Goal: Information Seeking & Learning: Learn about a topic

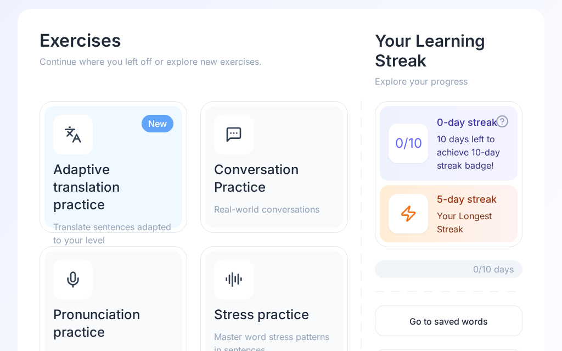
scroll to position [53, 0]
click at [130, 313] on h2 "Pronunciation practice" at bounding box center [113, 323] width 120 height 35
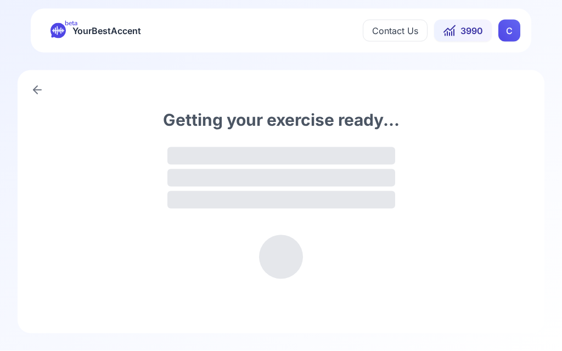
scroll to position [1, 0]
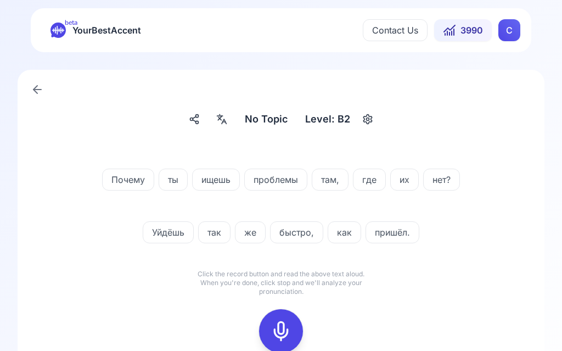
click at [289, 324] on rect at bounding box center [281, 331] width 16 height 16
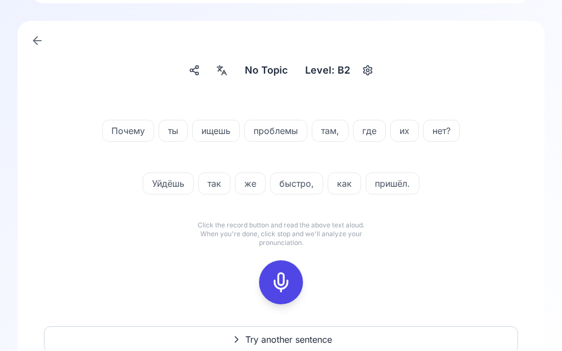
scroll to position [49, 0]
click at [294, 278] on button at bounding box center [281, 282] width 44 height 44
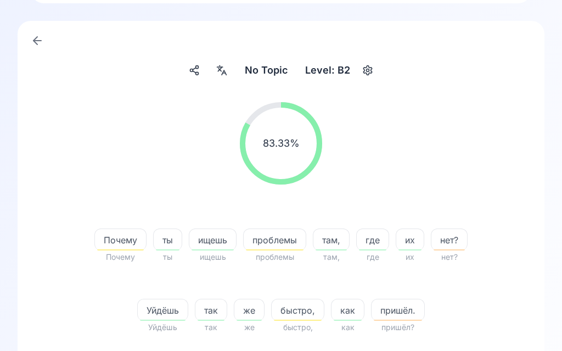
click at [229, 63] on div at bounding box center [222, 70] width 20 height 18
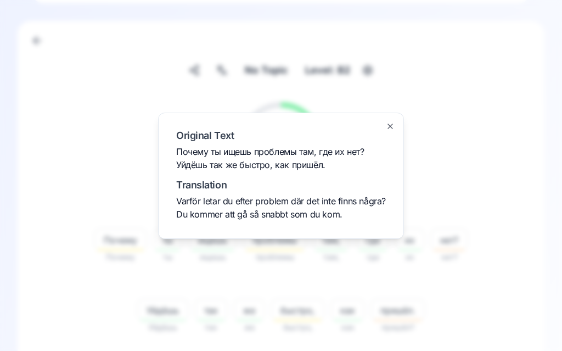
click at [506, 147] on div at bounding box center [281, 175] width 562 height 351
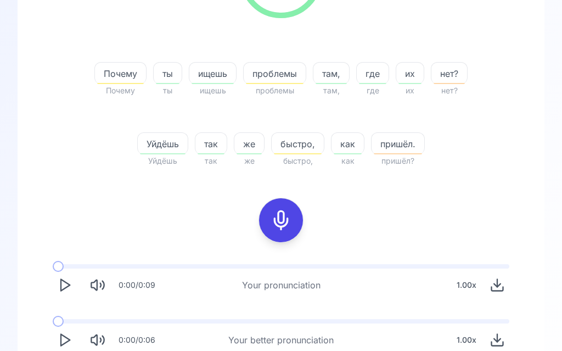
scroll to position [223, 0]
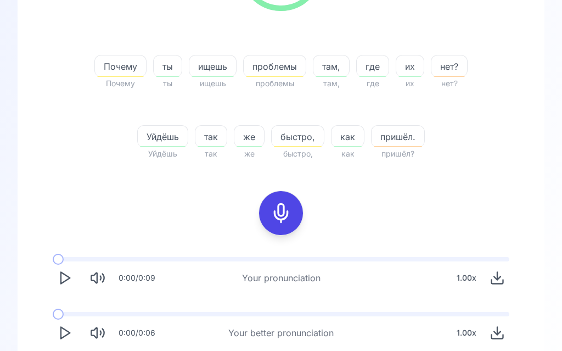
click at [63, 312] on span at bounding box center [58, 313] width 11 height 11
click at [72, 328] on button "Play" at bounding box center [65, 332] width 24 height 24
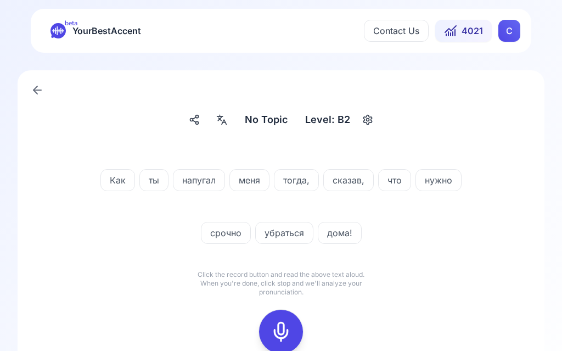
click at [228, 116] on icon at bounding box center [221, 119] width 13 height 11
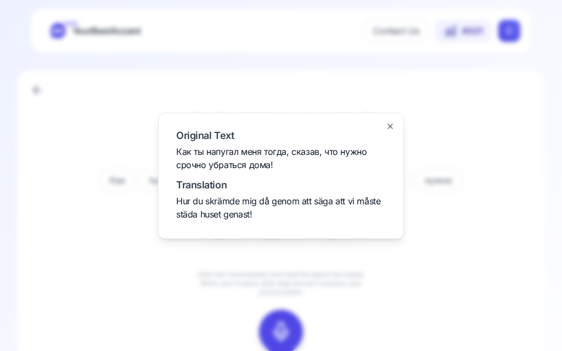
click at [492, 251] on div at bounding box center [281, 175] width 562 height 351
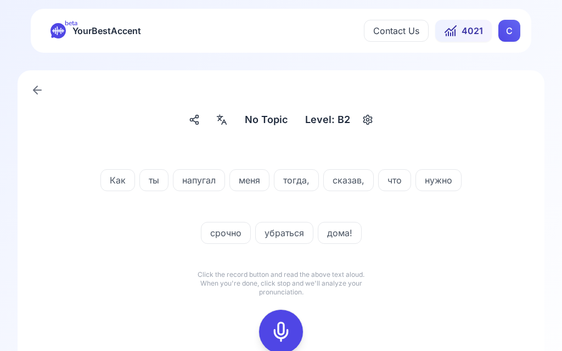
click at [285, 325] on icon at bounding box center [281, 331] width 22 height 22
click at [283, 329] on icon at bounding box center [281, 331] width 22 height 22
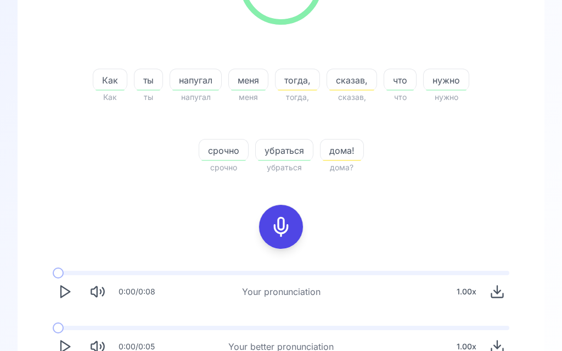
scroll to position [210, 0]
click at [64, 342] on polygon "Play" at bounding box center [65, 346] width 9 height 12
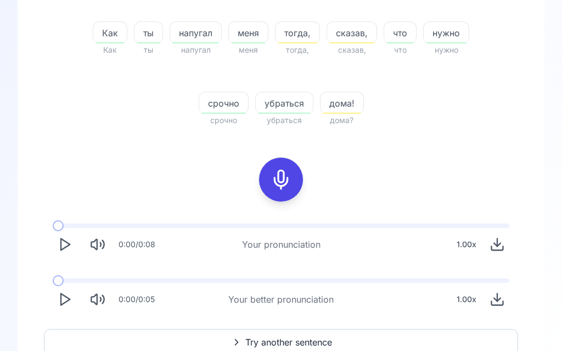
scroll to position [256, 0]
click at [288, 332] on button "Try another sentence" at bounding box center [281, 342] width 474 height 26
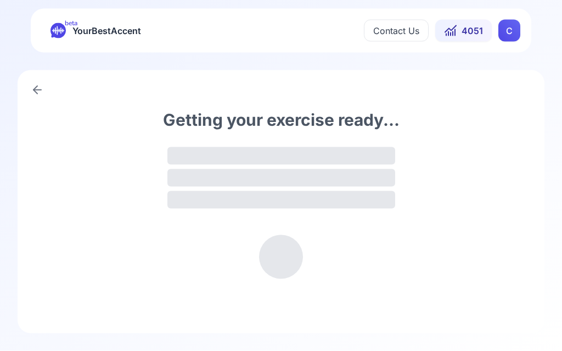
scroll to position [1, 0]
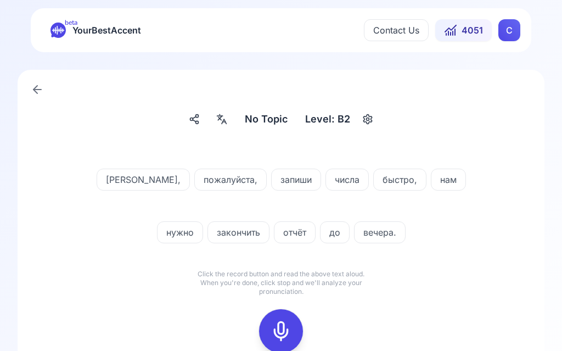
click at [288, 318] on div at bounding box center [281, 331] width 26 height 44
click at [287, 320] on div at bounding box center [281, 331] width 26 height 44
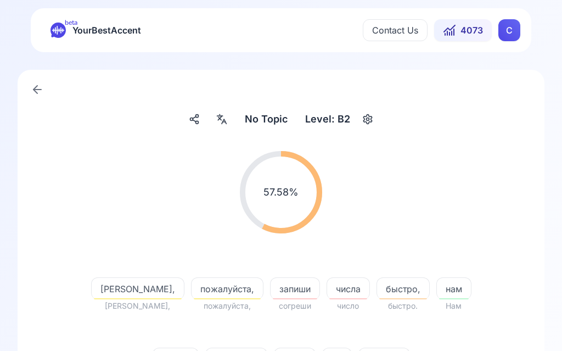
click at [228, 117] on icon at bounding box center [221, 119] width 13 height 11
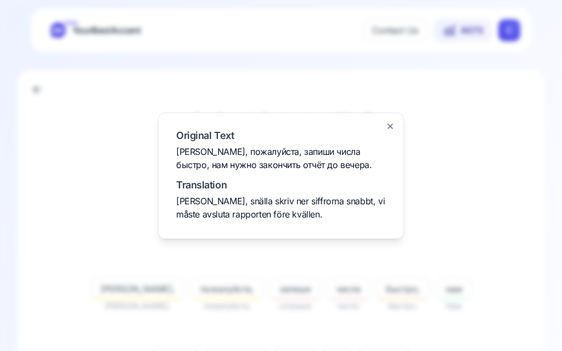
click at [490, 191] on div at bounding box center [281, 175] width 562 height 351
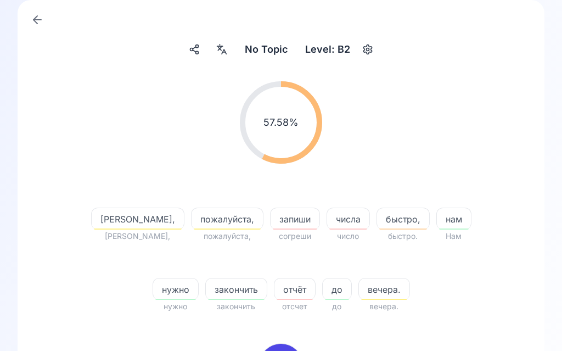
scroll to position [71, 0]
click at [270, 215] on span "запиши" at bounding box center [294, 218] width 49 height 13
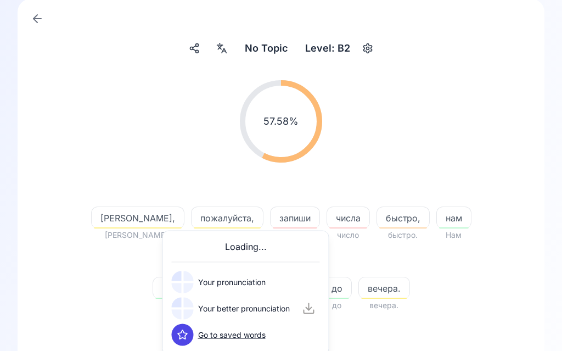
scroll to position [71, 0]
click at [190, 307] on button at bounding box center [183, 308] width 22 height 22
click at [326, 206] on div "числа" at bounding box center [347, 217] width 43 height 22
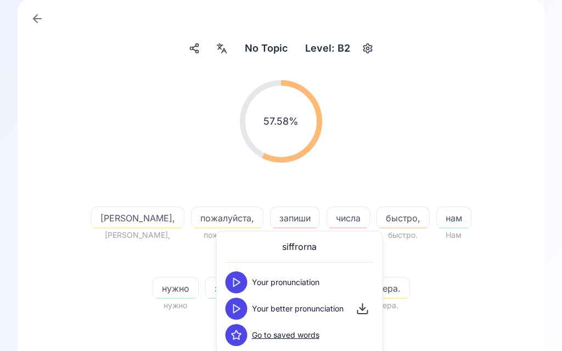
click at [240, 303] on icon at bounding box center [236, 308] width 11 height 11
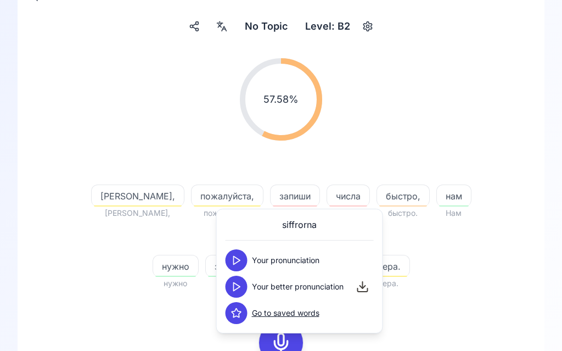
scroll to position [96, 0]
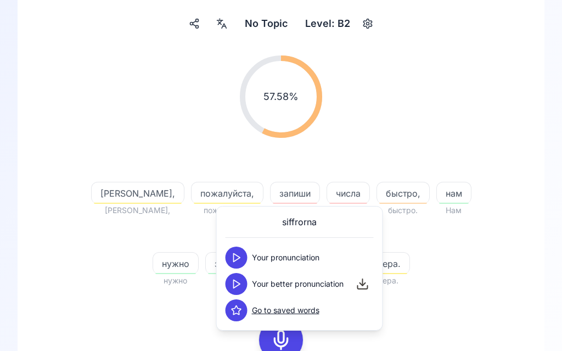
click at [477, 258] on div "[PERSON_NAME], [PERSON_NAME], пожалуйста, пожалуйста, запиши согреши числа числ…" at bounding box center [280, 221] width 421 height 132
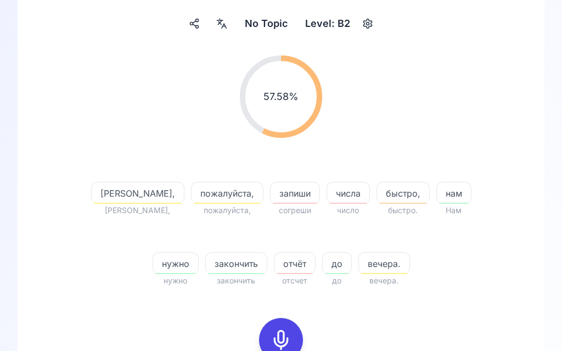
click at [280, 324] on div at bounding box center [281, 340] width 26 height 44
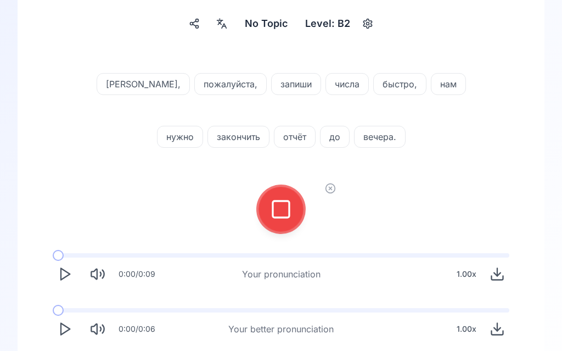
click at [283, 206] on icon at bounding box center [281, 209] width 22 height 22
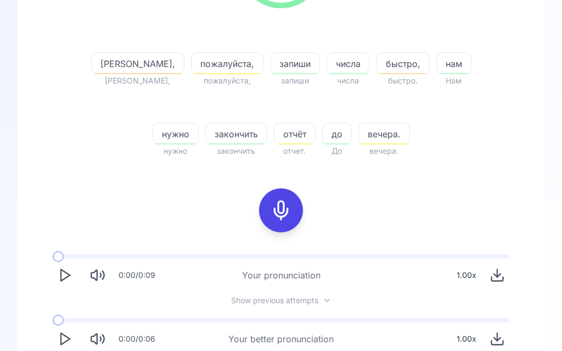
scroll to position [235, 0]
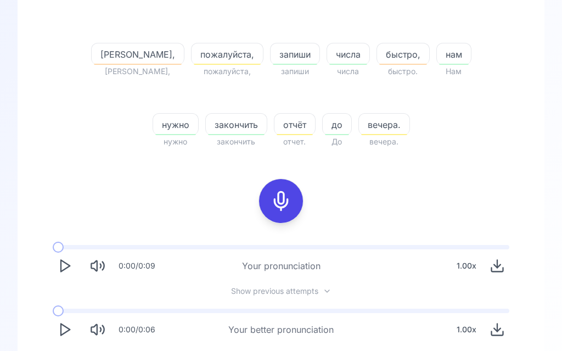
click at [67, 323] on icon "Play" at bounding box center [64, 328] width 15 height 15
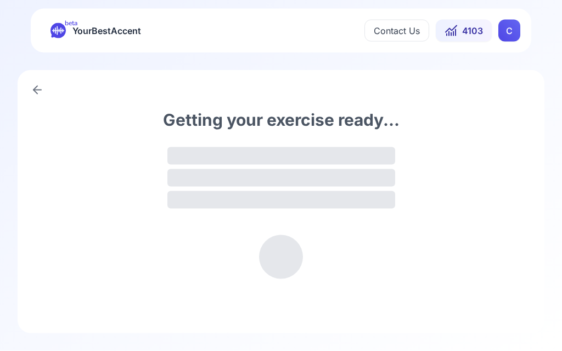
scroll to position [1, 0]
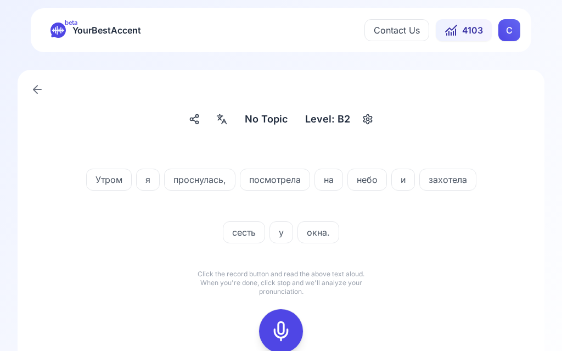
click at [289, 319] on div at bounding box center [281, 331] width 26 height 44
click at [289, 326] on rect at bounding box center [281, 331] width 16 height 16
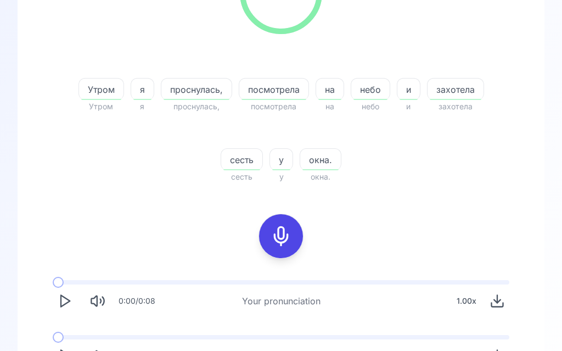
scroll to position [204, 0]
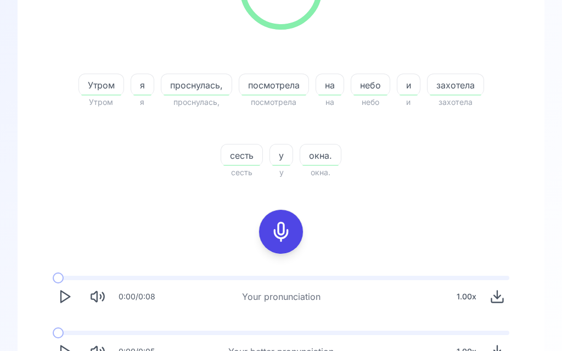
click at [74, 342] on div "0:00 / 0:05" at bounding box center [104, 352] width 102 height 24
click at [73, 347] on button "Play" at bounding box center [65, 352] width 24 height 24
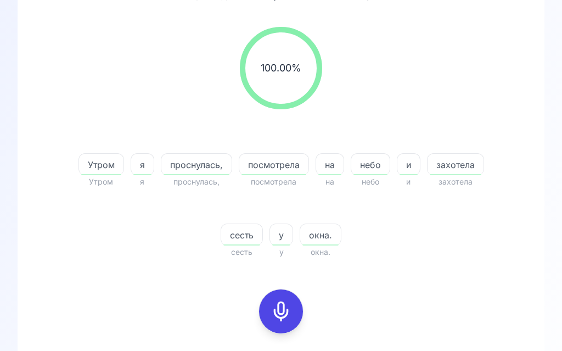
scroll to position [85, 0]
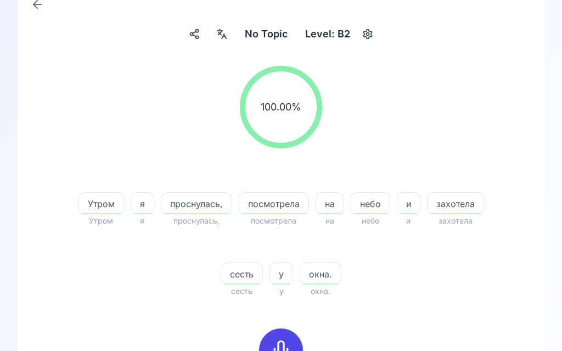
click at [217, 25] on div at bounding box center [222, 35] width 20 height 20
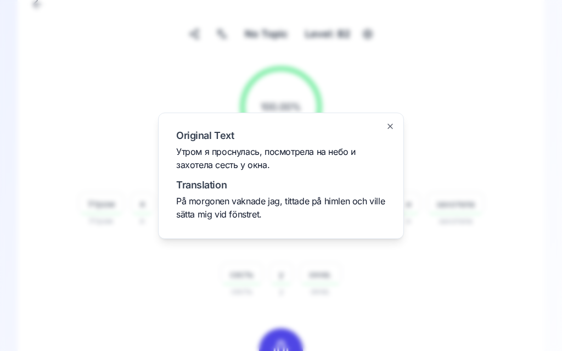
click at [476, 279] on div at bounding box center [281, 175] width 562 height 351
